Goal: Entertainment & Leisure: Consume media (video, audio)

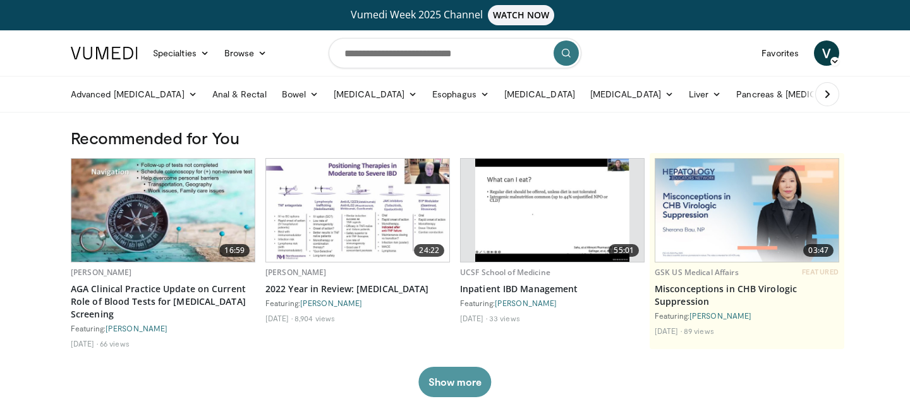
click at [481, 369] on button "Show more" at bounding box center [454, 381] width 73 height 30
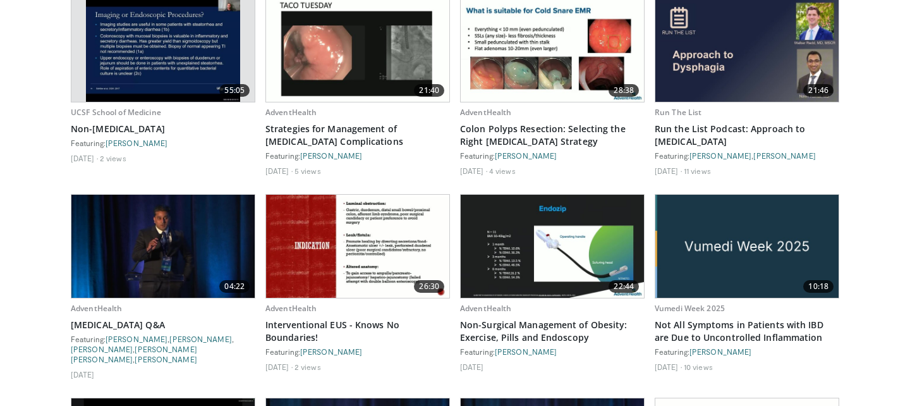
scroll to position [1109, 0]
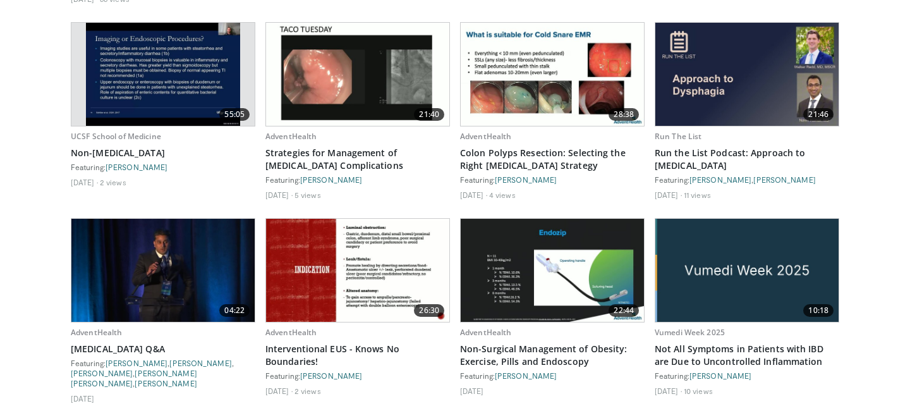
click at [353, 275] on img at bounding box center [357, 270] width 183 height 103
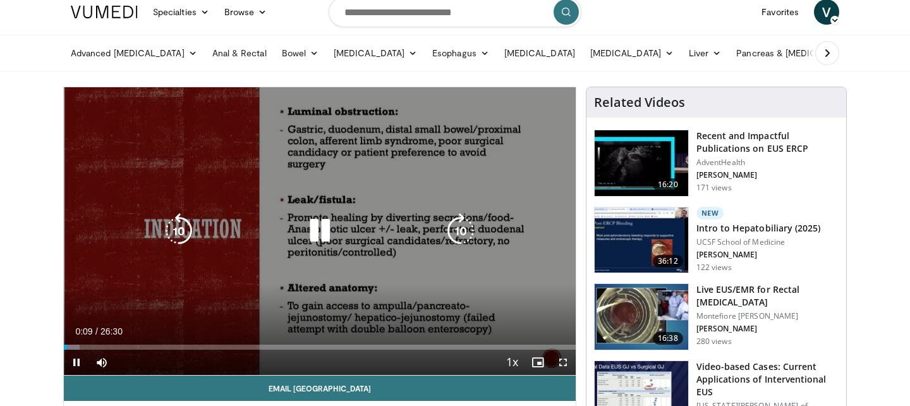
scroll to position [49, 0]
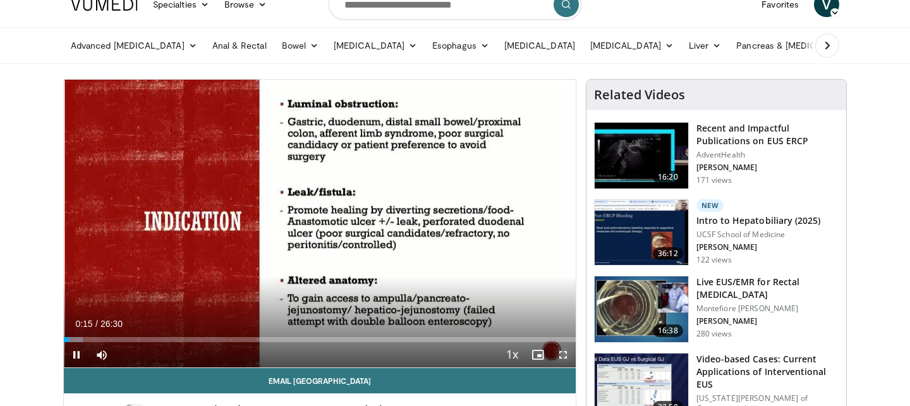
click at [562, 353] on span "Video Player" at bounding box center [562, 354] width 25 height 25
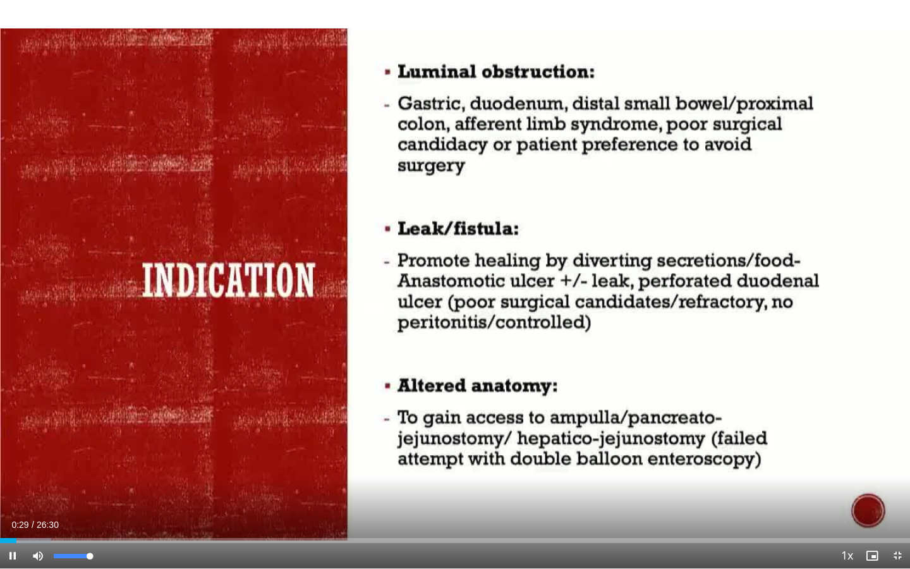
drag, startPoint x: 91, startPoint y: 556, endPoint x: 113, endPoint y: 556, distance: 22.1
click at [113, 405] on div "Mute 100%" at bounding box center [69, 555] width 88 height 25
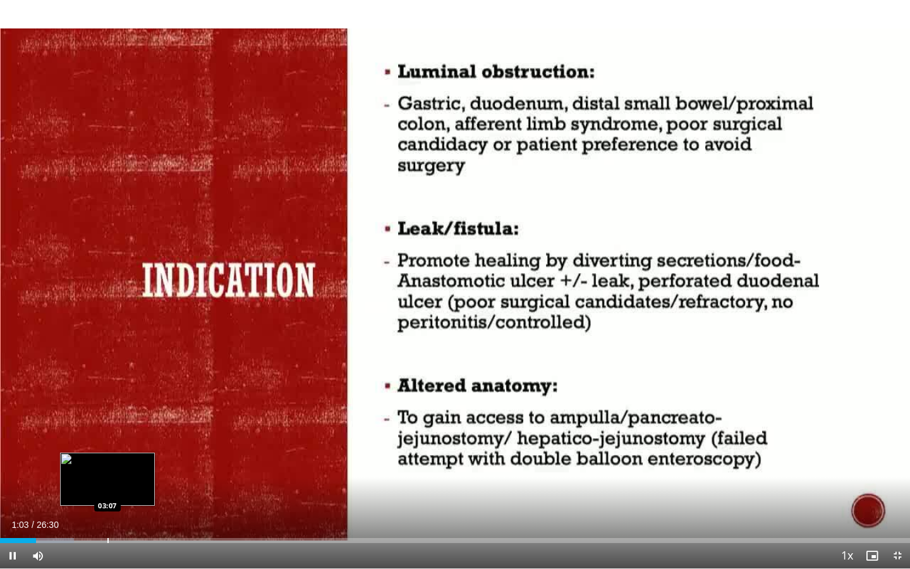
click at [107, 405] on div "Progress Bar" at bounding box center [107, 540] width 1 height 5
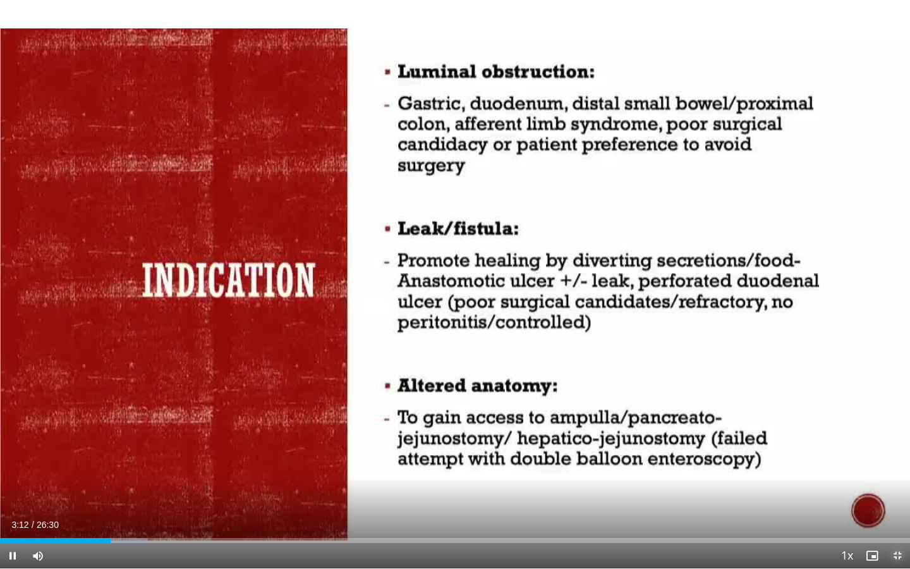
click at [895, 405] on span "Video Player" at bounding box center [897, 555] width 25 height 25
